Goal: Information Seeking & Learning: Compare options

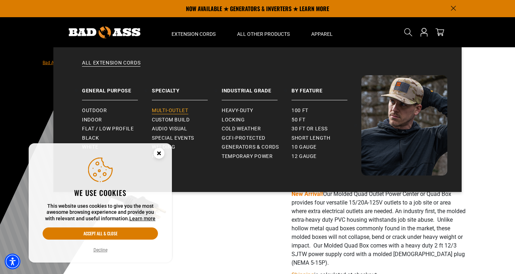
click at [165, 110] on span "Multi-Outlet" at bounding box center [170, 110] width 36 height 6
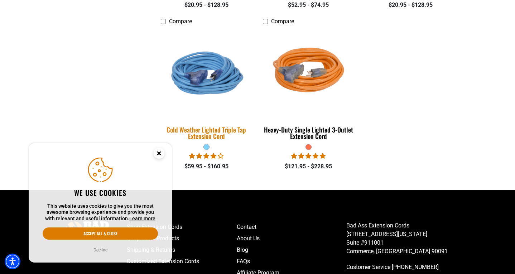
scroll to position [675, 0]
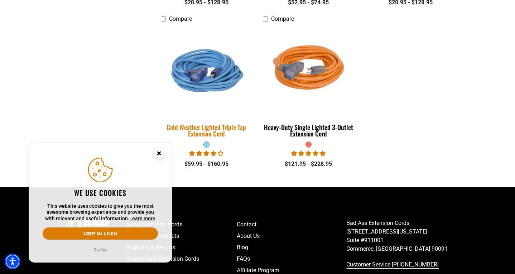
click at [205, 132] on div "Cold Weather Lighted Triple Tap Extension Cord" at bounding box center [206, 130] width 91 height 13
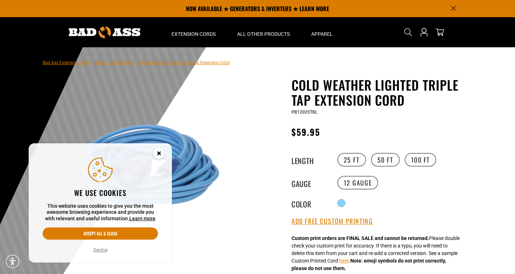
scroll to position [21, 0]
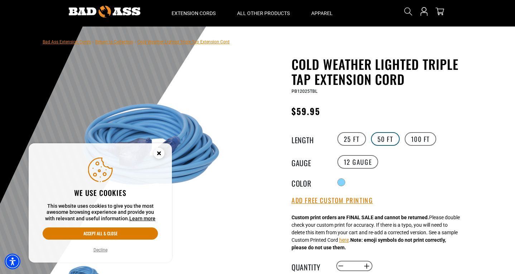
click at [381, 137] on label "50 FT" at bounding box center [385, 139] width 29 height 14
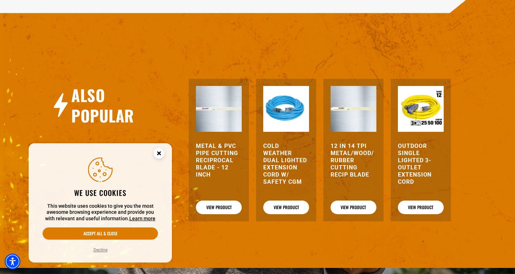
scroll to position [910, 0]
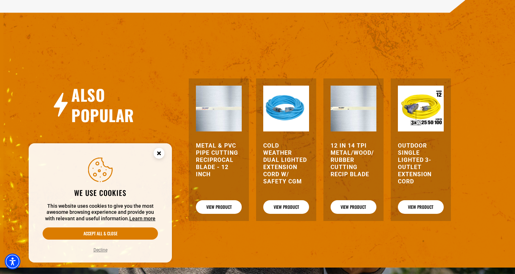
click at [408, 185] on h3 "Outdoor Single Lighted 3-Outlet Extension Cord" at bounding box center [421, 163] width 46 height 43
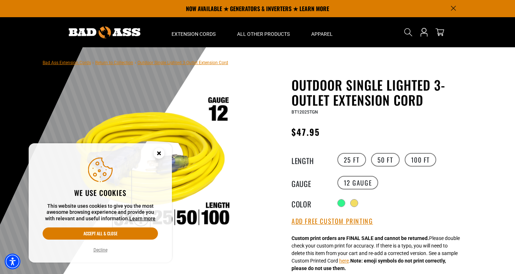
click at [70, 63] on link "Bad Ass Extension Cords" at bounding box center [67, 62] width 48 height 5
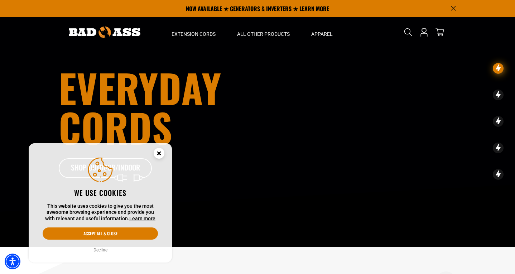
click at [161, 151] on circle "Close this option" at bounding box center [159, 153] width 11 height 11
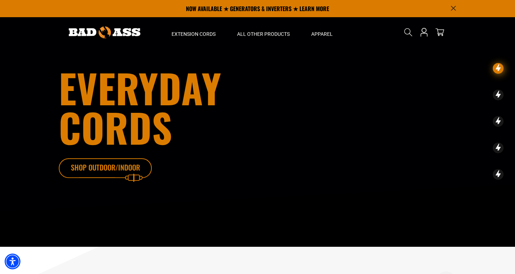
click at [103, 169] on icon at bounding box center [115, 169] width 93 height 23
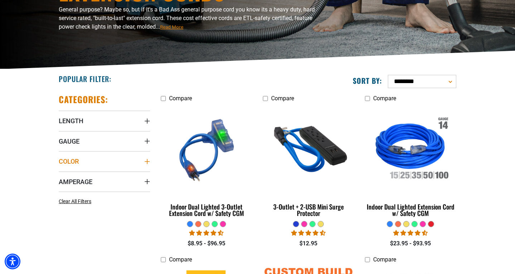
scroll to position [113, 0]
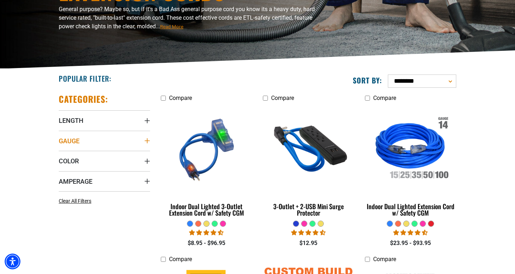
click at [74, 144] on span "Gauge" at bounding box center [69, 141] width 21 height 8
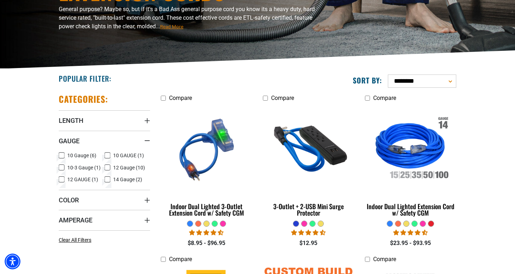
click at [60, 156] on icon at bounding box center [62, 155] width 6 height 9
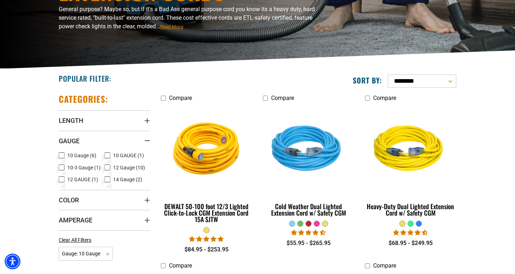
click at [106, 152] on icon at bounding box center [107, 155] width 6 height 9
click at [84, 196] on summary "Color" at bounding box center [104, 200] width 91 height 20
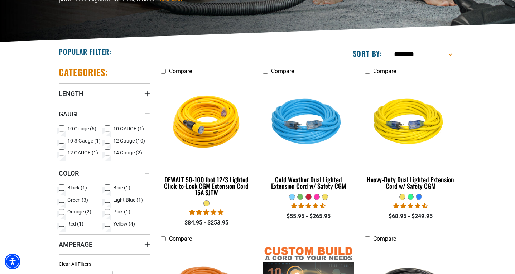
scroll to position [140, 0]
click at [106, 227] on icon at bounding box center [107, 223] width 6 height 9
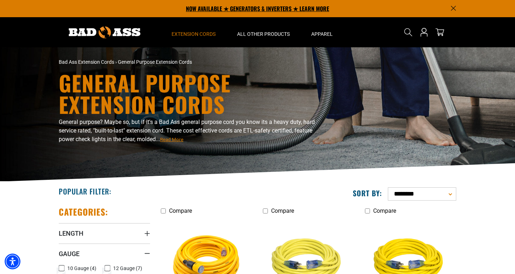
scroll to position [140, 0]
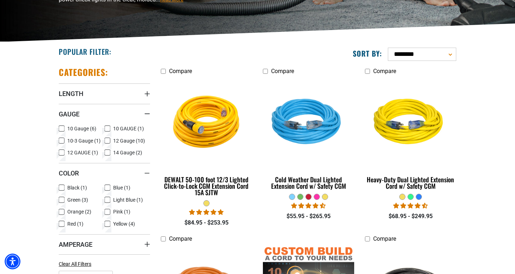
scroll to position [113, 0]
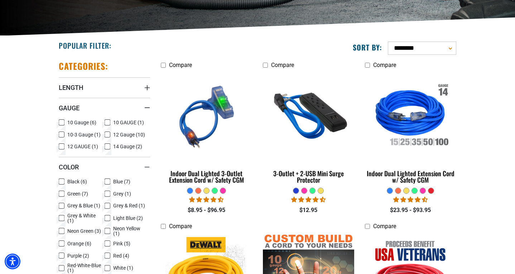
scroll to position [146, 0]
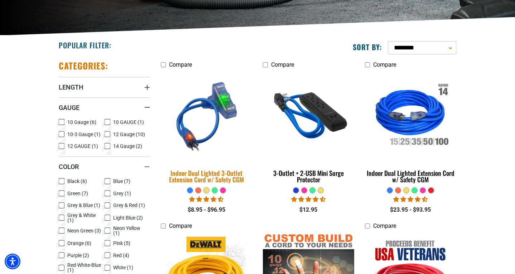
click at [215, 175] on div "Indoor Dual Lighted 3-Outlet Extension Cord w/ Safety CGM" at bounding box center [206, 176] width 91 height 13
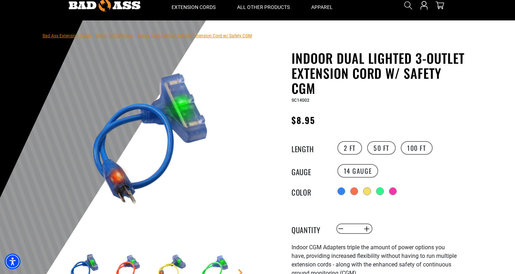
scroll to position [26, 0]
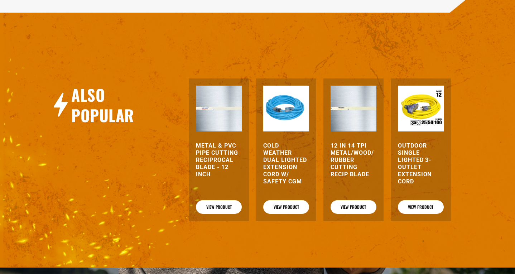
scroll to position [910, 0]
